Goal: Find specific page/section

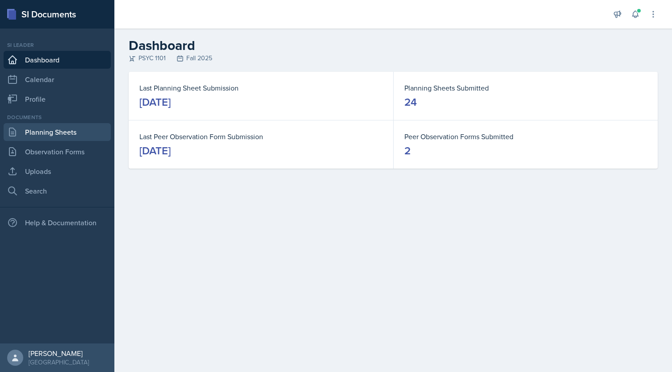
click at [54, 132] on link "Planning Sheets" at bounding box center [57, 132] width 107 height 18
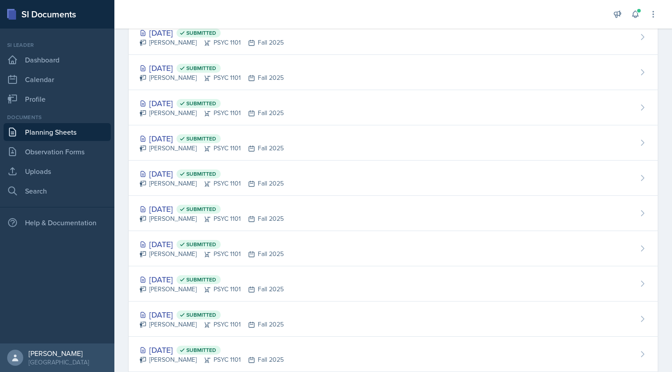
scroll to position [388, 0]
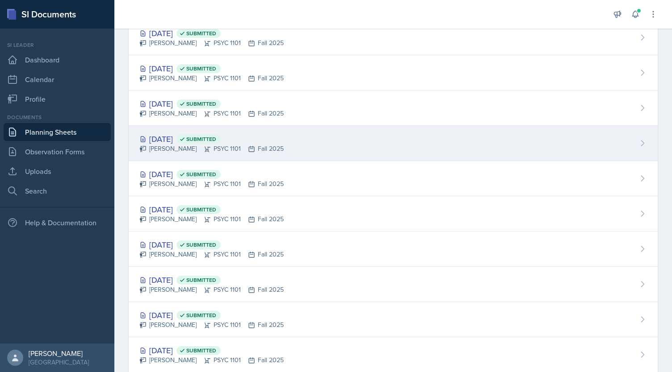
click at [199, 151] on div "[PERSON_NAME] PSYC 1101 Fall 2025" at bounding box center [211, 148] width 144 height 9
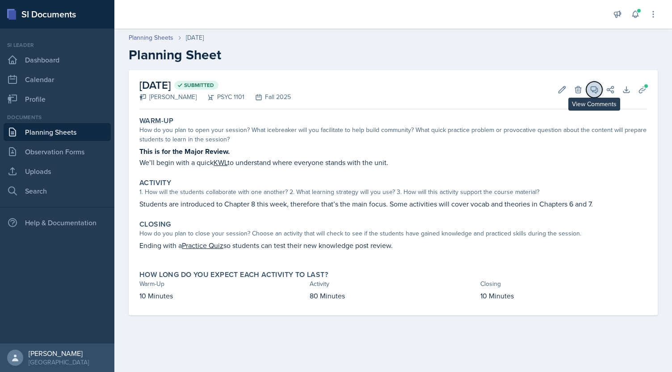
click at [587, 92] on button "View Comments" at bounding box center [594, 90] width 16 height 16
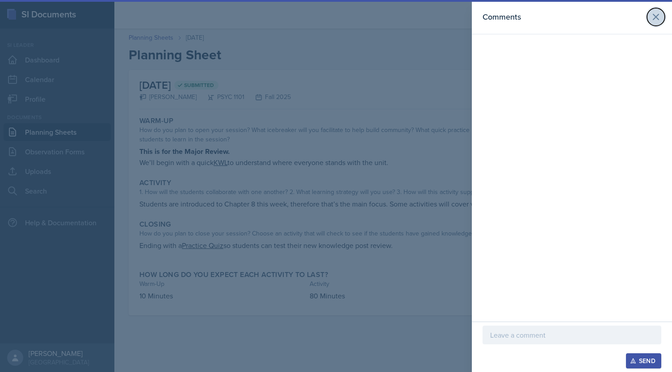
click at [661, 14] on button at bounding box center [656, 17] width 18 height 18
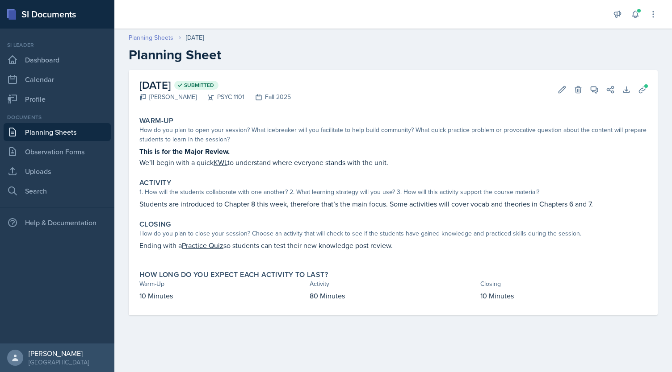
click at [156, 38] on link "Planning Sheets" at bounding box center [151, 37] width 45 height 9
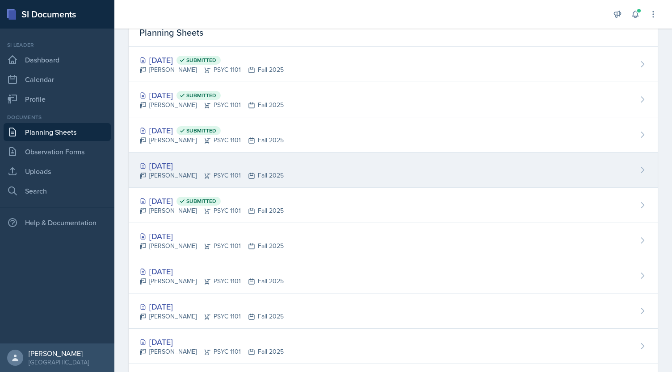
scroll to position [2, 0]
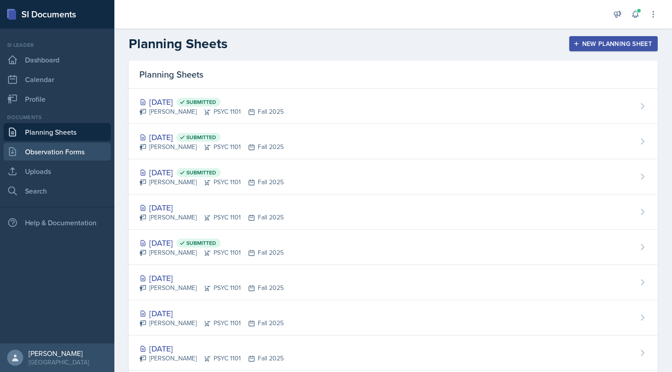
click at [65, 158] on link "Observation Forms" at bounding box center [57, 152] width 107 height 18
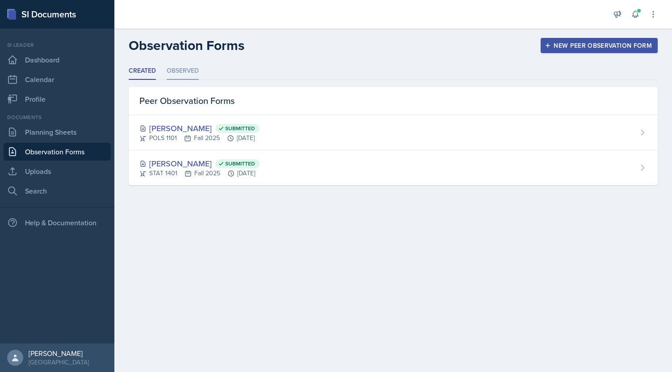
click at [180, 70] on li "Observed" at bounding box center [183, 71] width 32 height 17
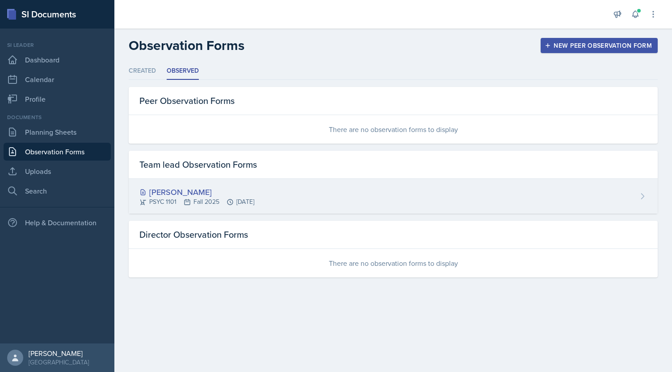
click at [211, 191] on div "[PERSON_NAME]" at bounding box center [196, 192] width 115 height 12
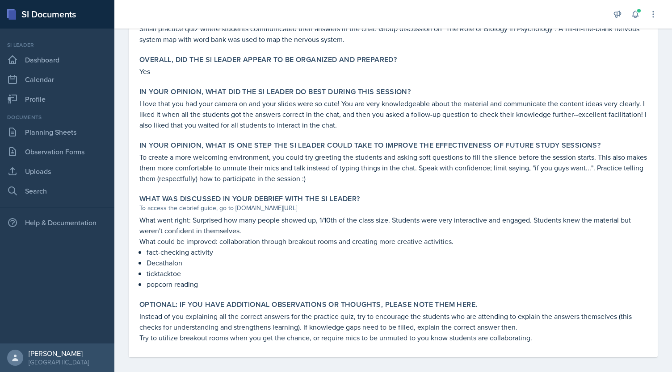
scroll to position [418, 0]
